Goal: Task Accomplishment & Management: Manage account settings

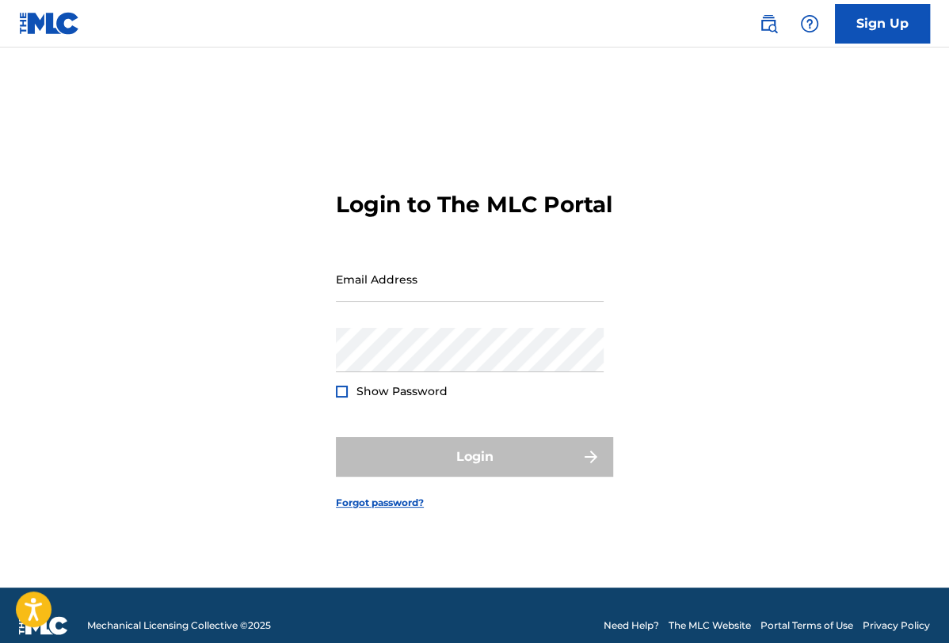
click at [424, 315] on div "Email Address" at bounding box center [470, 292] width 268 height 71
click at [421, 297] on input "Email Address" at bounding box center [470, 279] width 268 height 45
click at [453, 291] on input "Email Address" at bounding box center [470, 279] width 268 height 45
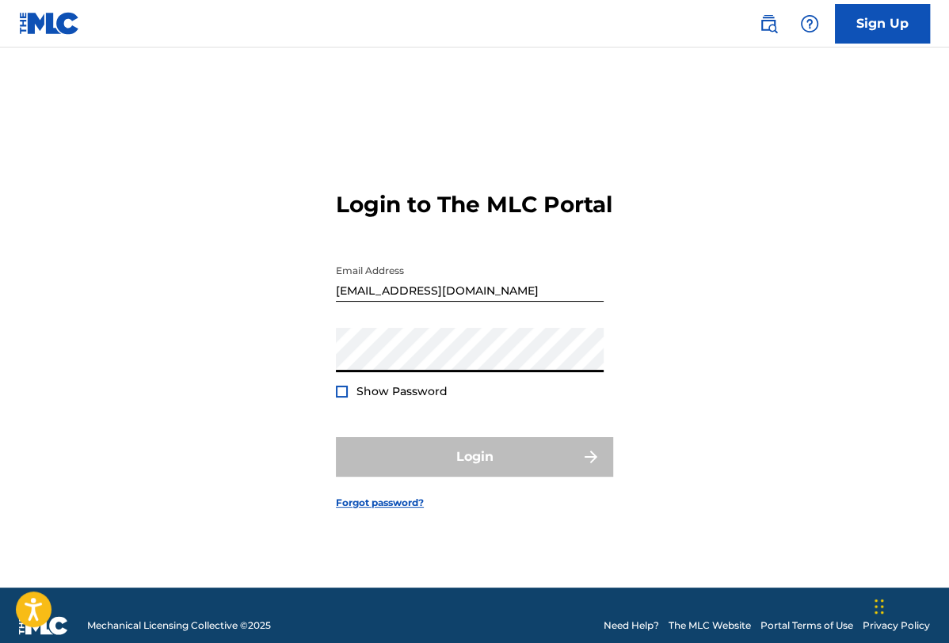
type input "[EMAIL_ADDRESS][PERSON_NAME][DOMAIN_NAME]"
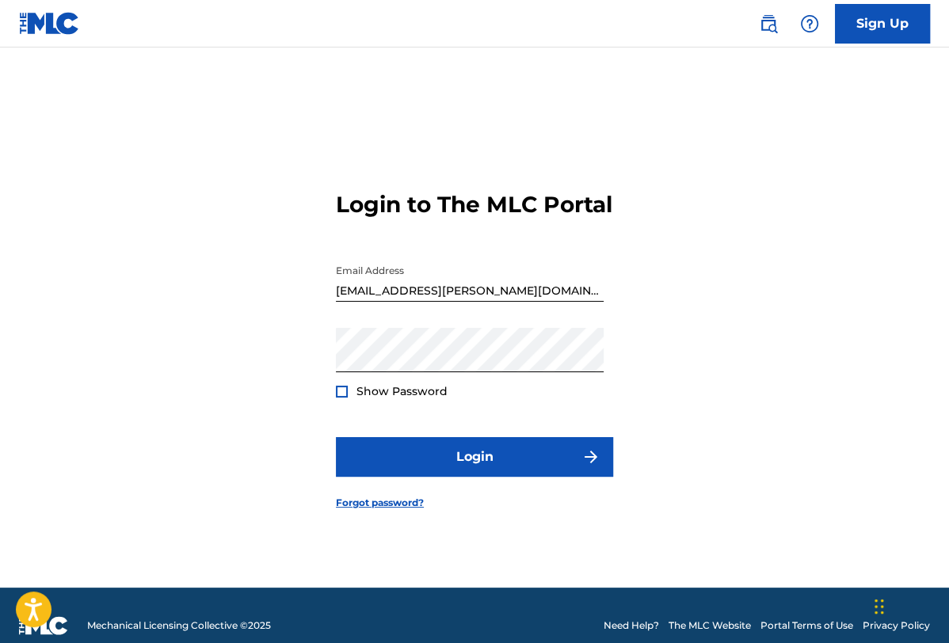
click at [347, 398] on div at bounding box center [342, 392] width 12 height 12
click at [348, 399] on div "Show Password" at bounding box center [392, 391] width 112 height 16
click at [339, 396] on img at bounding box center [341, 391] width 9 height 9
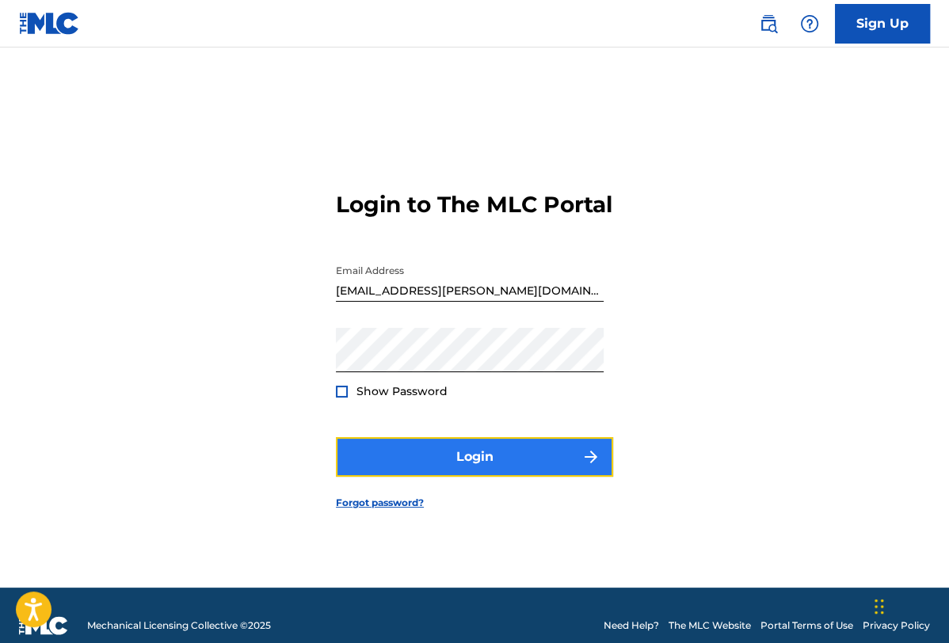
click at [425, 455] on button "Login" at bounding box center [474, 457] width 277 height 40
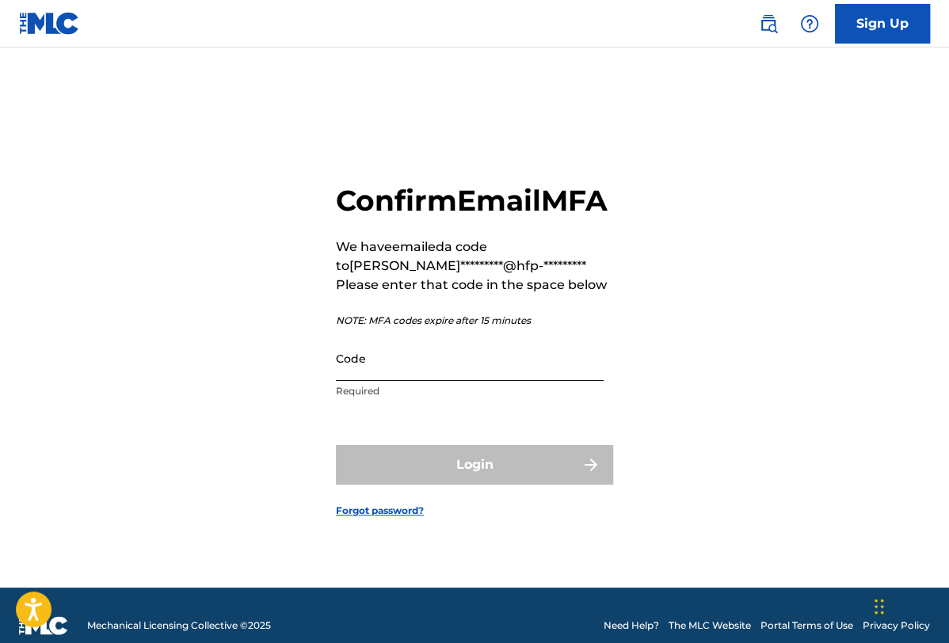
click at [411, 381] on input "Code" at bounding box center [470, 358] width 268 height 45
click at [811, 516] on div "Confirm Email MFA We have emailed a code to [PERSON_NAME]*********@hfp-********…" at bounding box center [474, 337] width 949 height 501
